Goal: Find specific page/section: Find specific page/section

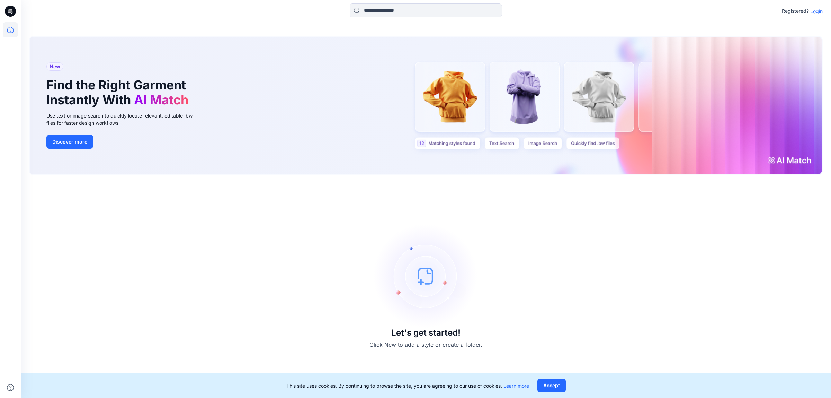
click at [818, 11] on p "Login" at bounding box center [816, 11] width 12 height 7
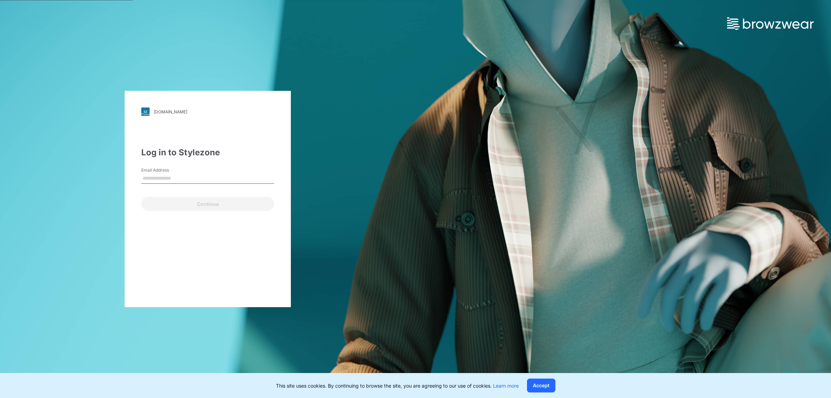
click at [200, 175] on input "Email Address" at bounding box center [207, 178] width 133 height 10
type input "**********"
click at [204, 198] on button "Continue" at bounding box center [207, 204] width 133 height 14
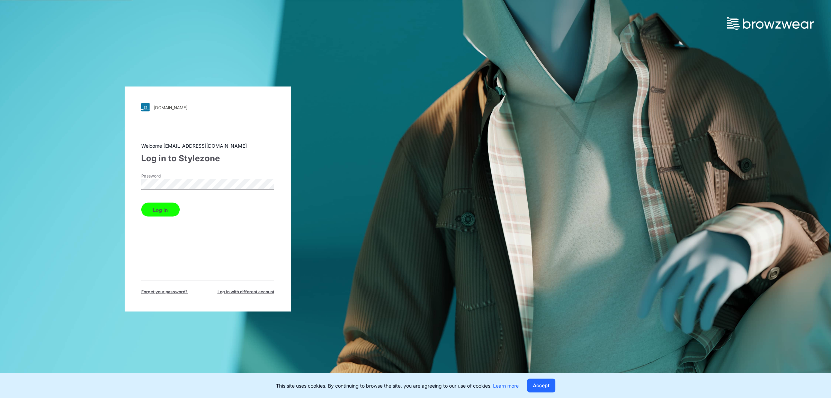
click at [172, 210] on button "Log in" at bounding box center [160, 210] width 38 height 14
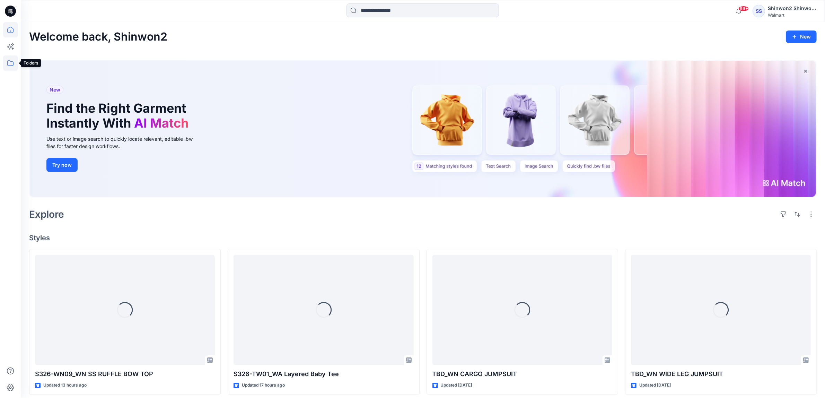
click at [13, 63] on icon at bounding box center [10, 63] width 6 height 6
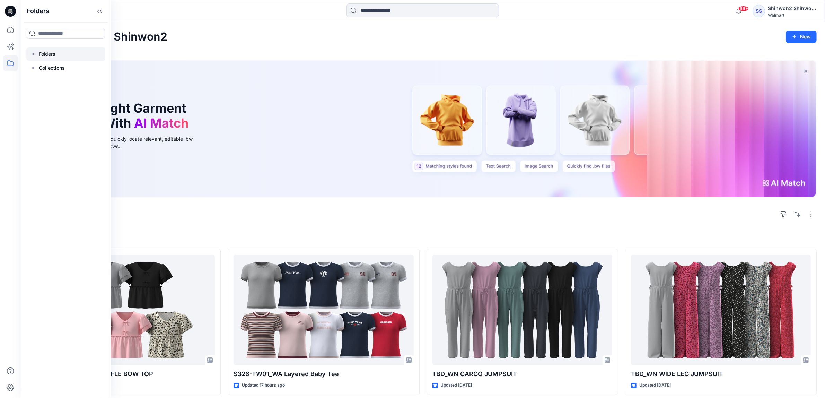
click at [61, 50] on div at bounding box center [65, 54] width 79 height 14
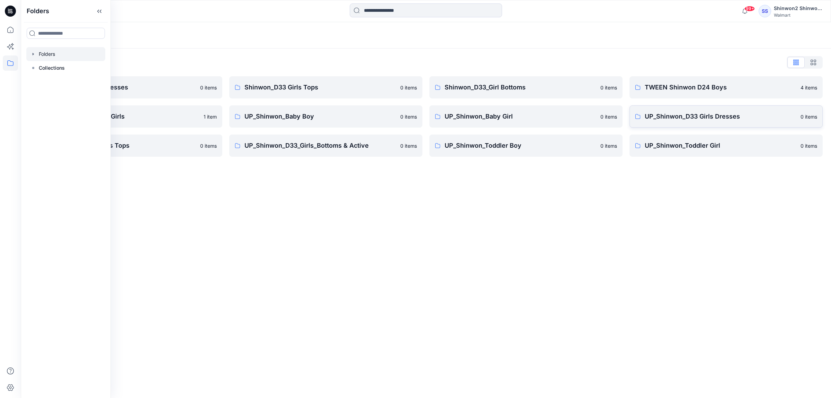
click at [691, 118] on p "UP_Shinwon_D33 Girls Dresses" at bounding box center [721, 117] width 152 height 10
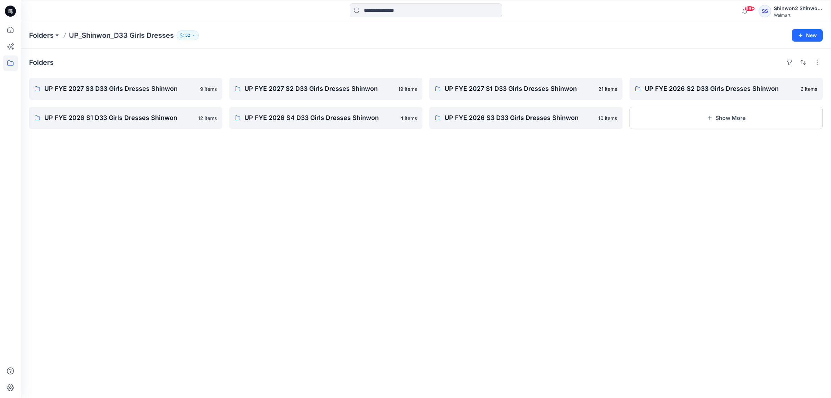
click at [597, 213] on div "Folders UP FYE 2027 S3 D33 Girls Dresses Shinwon 9 items UP FYE 2026 S1 D33 Gir…" at bounding box center [426, 222] width 810 height 349
click at [343, 88] on p "UP FYE 2027 S2 D33 Girls Dresses Shinwon" at bounding box center [325, 89] width 161 height 10
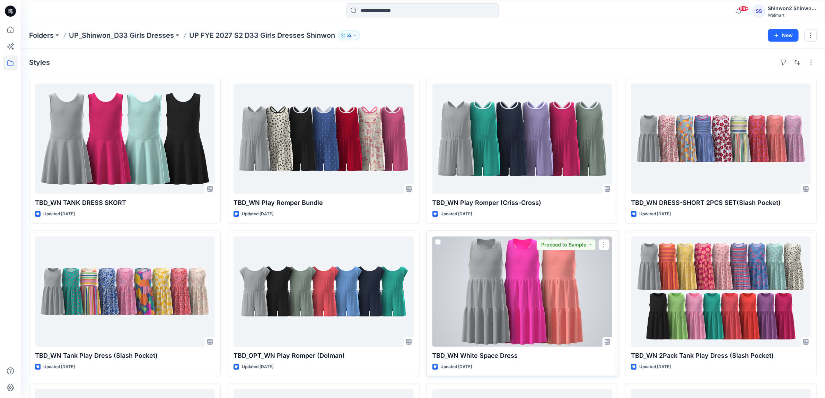
click at [525, 289] on div at bounding box center [522, 291] width 180 height 110
